Goal: Complete application form

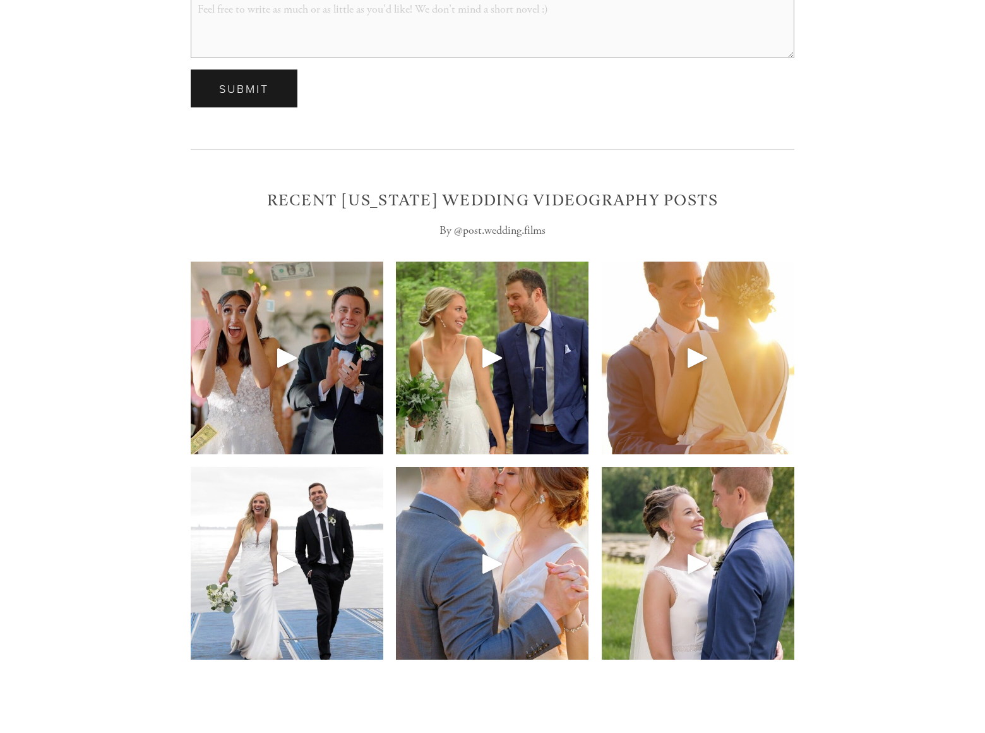
scroll to position [4313, 0]
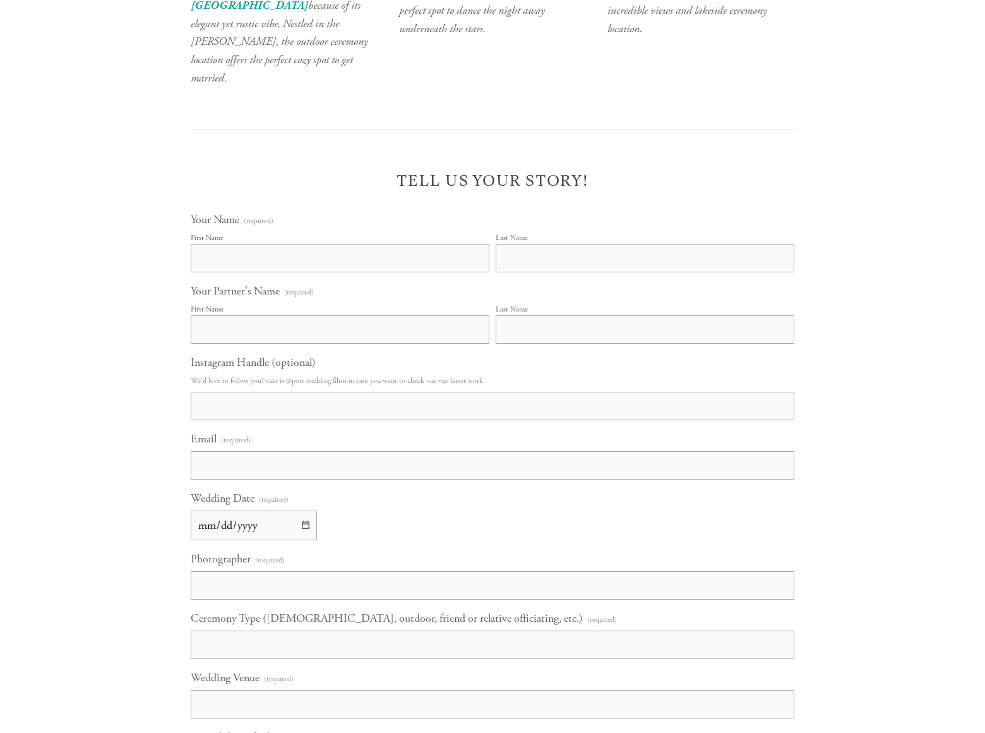
select select "Choose an answer"
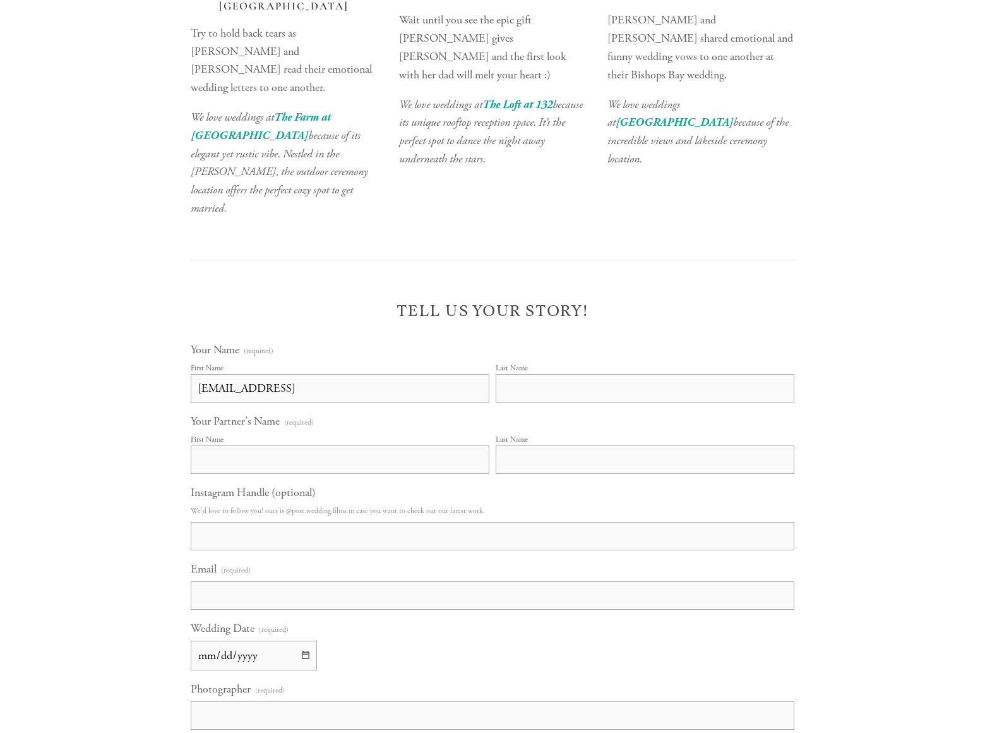
scroll to position [4335, 0]
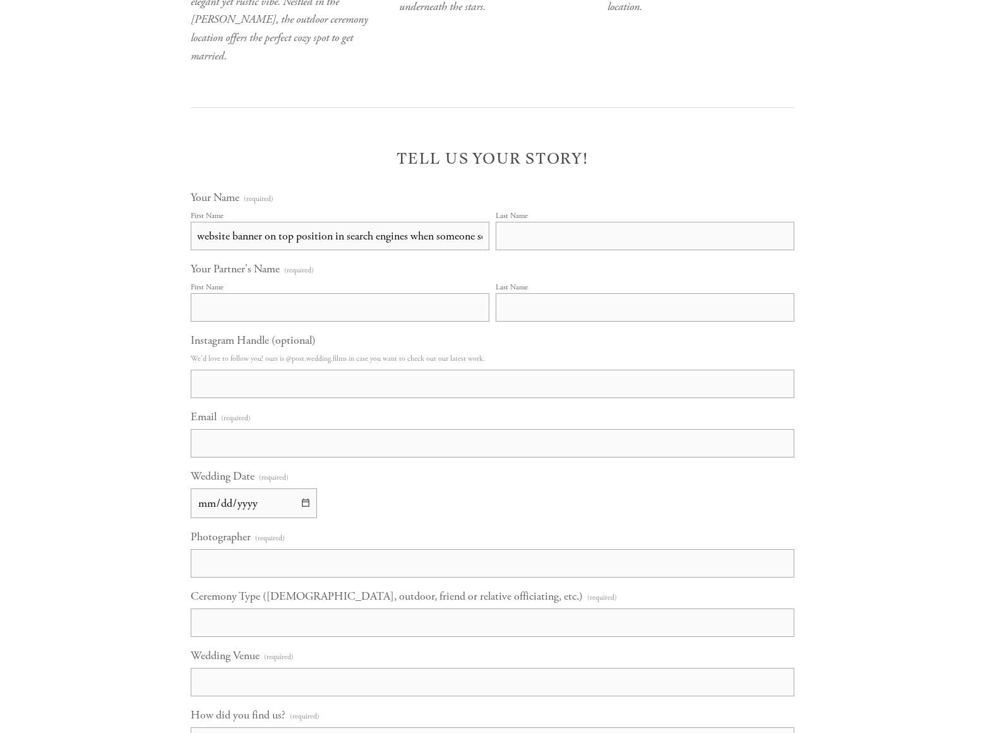
type input "GaryCharlesGaryCharlesbannersgarycharles@dominatebanners.com2025-09-01bannersba…"
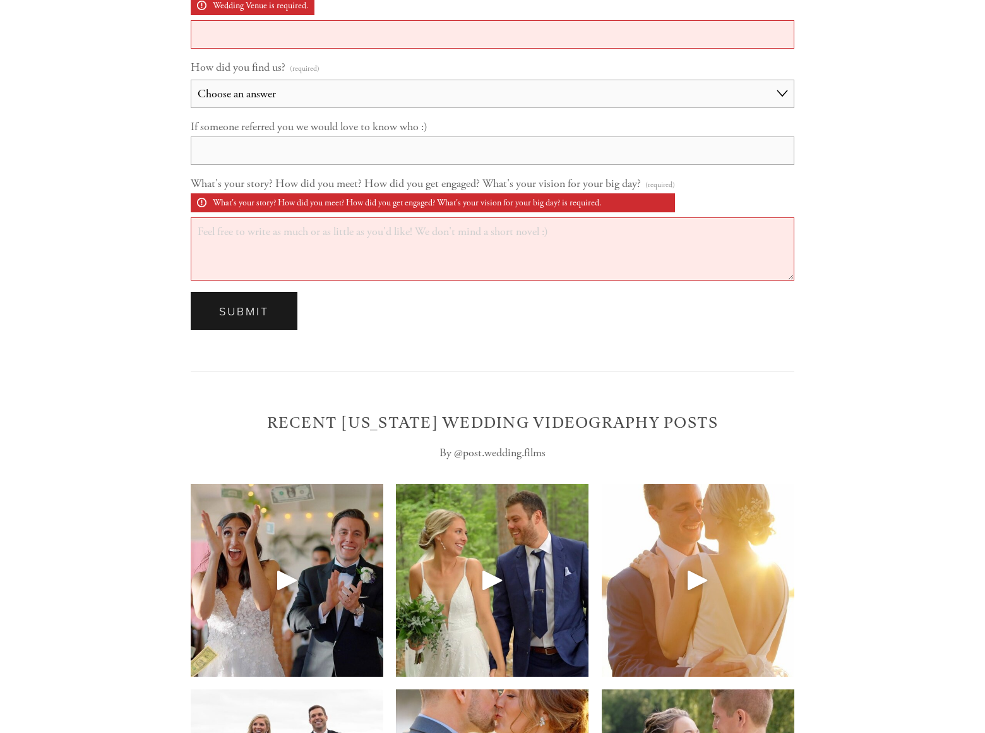
scroll to position [5394, 0]
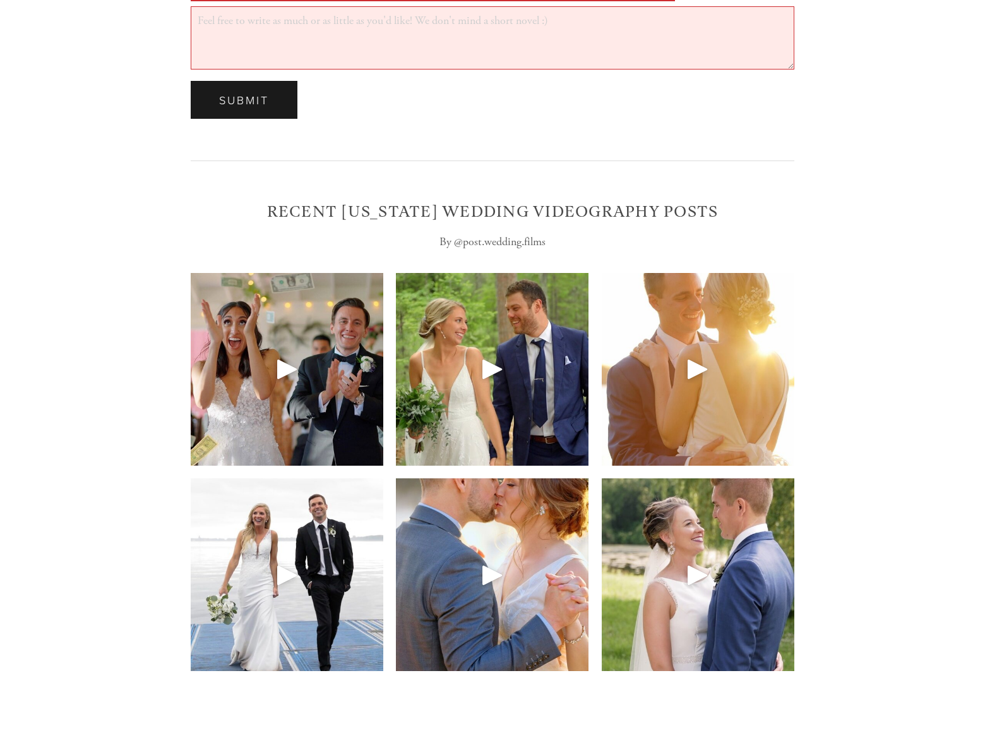
click at [244, 107] on span "Submit" at bounding box center [244, 99] width 50 height 15
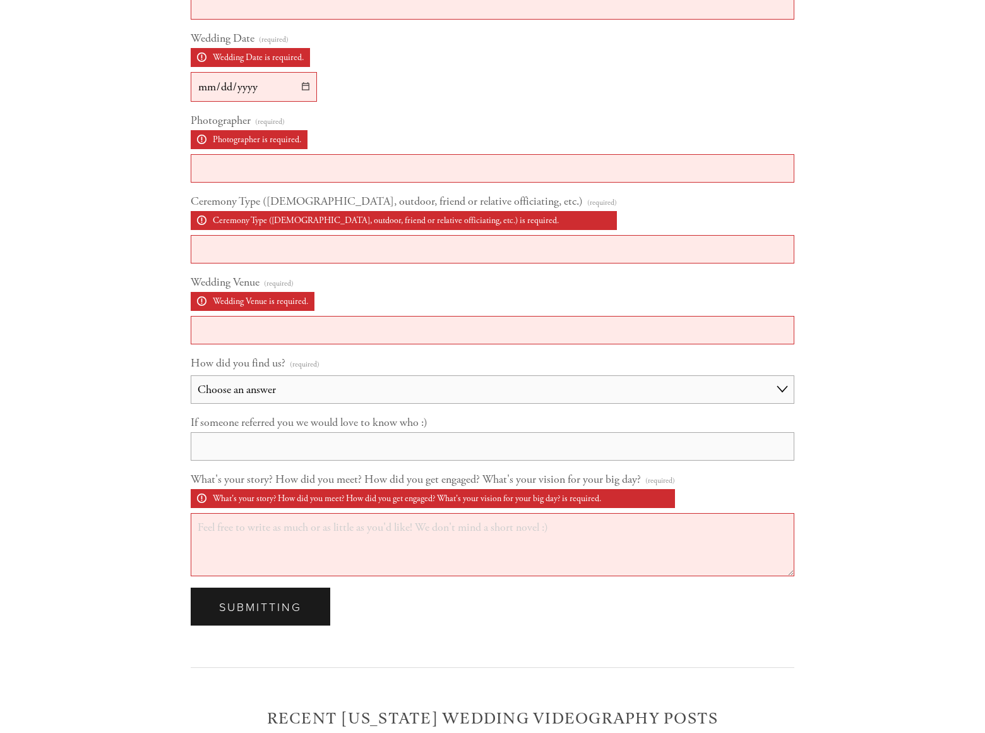
scroll to position [3946, 0]
